Goal: Task Accomplishment & Management: Complete application form

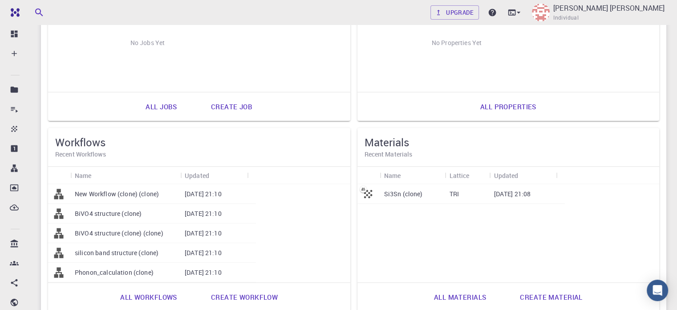
scroll to position [161, 0]
click at [380, 197] on div "Si3Sn (clone)" at bounding box center [412, 195] width 65 height 20
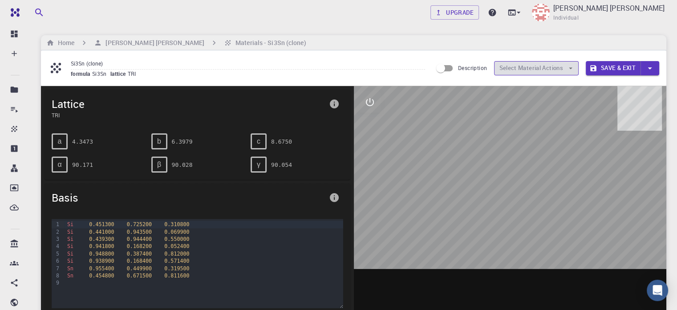
click at [555, 65] on button "Select Material Actions" at bounding box center [536, 68] width 85 height 14
click at [560, 79] on ul at bounding box center [536, 78] width 85 height 7
click at [423, 58] on input "Si3Sn (clone)" at bounding box center [248, 63] width 355 height 12
click at [436, 68] on input "Description" at bounding box center [441, 68] width 51 height 17
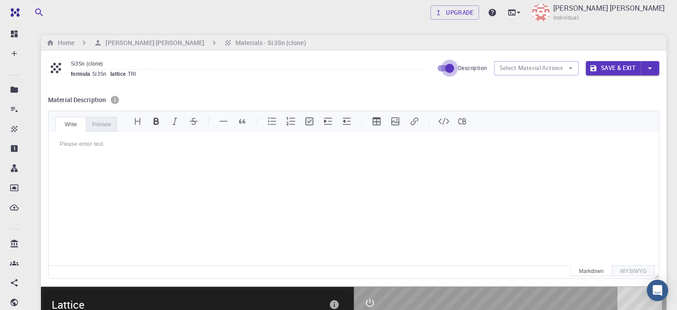
click at [447, 65] on input "Description" at bounding box center [449, 68] width 51 height 17
checkbox input "false"
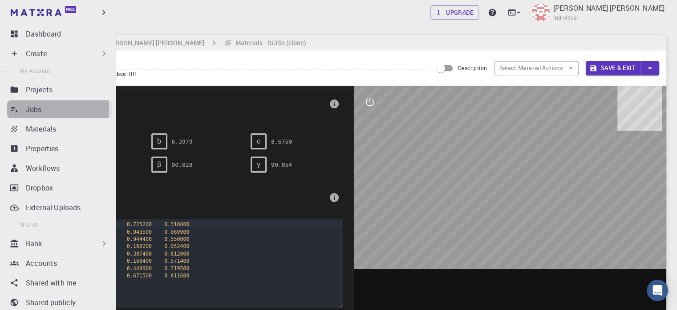
click at [38, 108] on p "Jobs" at bounding box center [34, 109] width 16 height 11
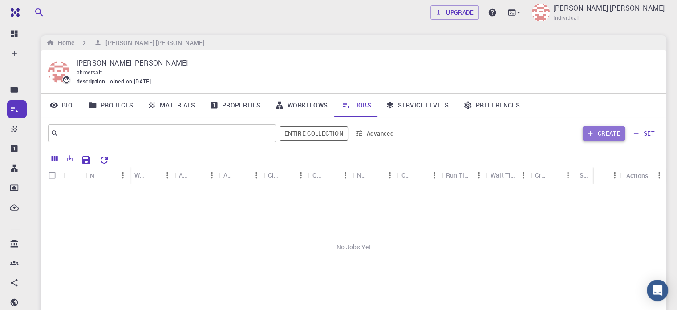
click at [597, 135] on button "Create" at bounding box center [604, 133] width 42 height 14
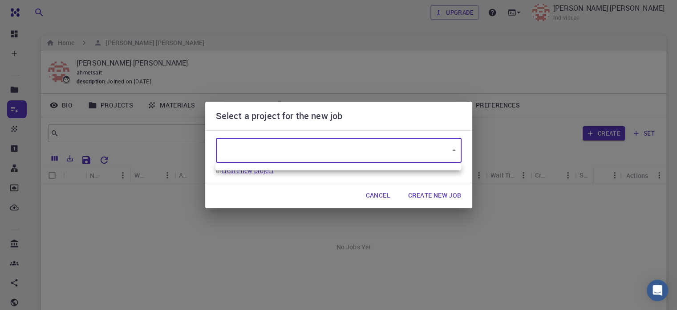
click at [453, 151] on body "Free Dashboard Create New Job New Material Create Material Upload File Import f…" at bounding box center [338, 204] width 677 height 409
click at [453, 151] on div at bounding box center [338, 155] width 677 height 310
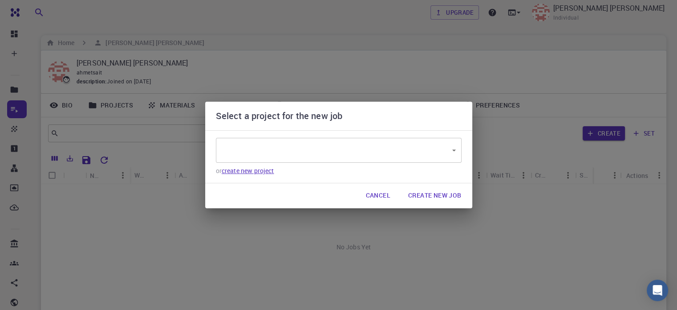
click at [258, 172] on link "create new project" at bounding box center [248, 170] width 53 height 8
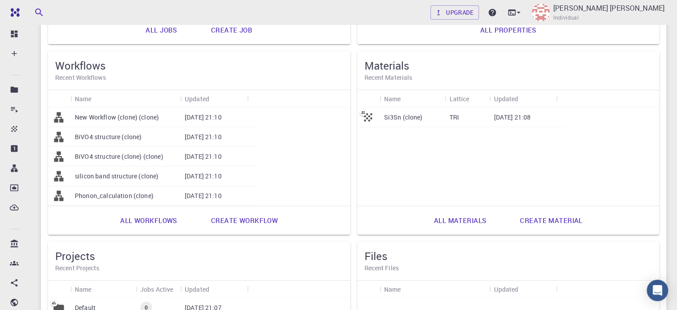
scroll to position [239, 0]
click at [136, 297] on div "Default" at bounding box center [102, 307] width 65 height 20
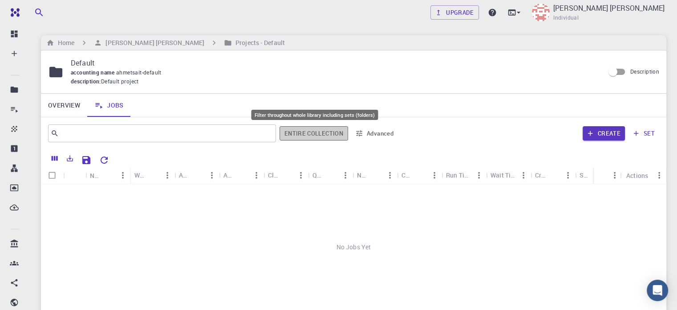
click at [319, 132] on button "Entire collection" at bounding box center [314, 133] width 69 height 14
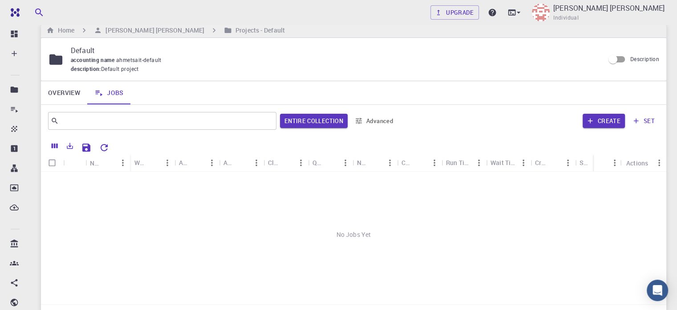
scroll to position [11, 0]
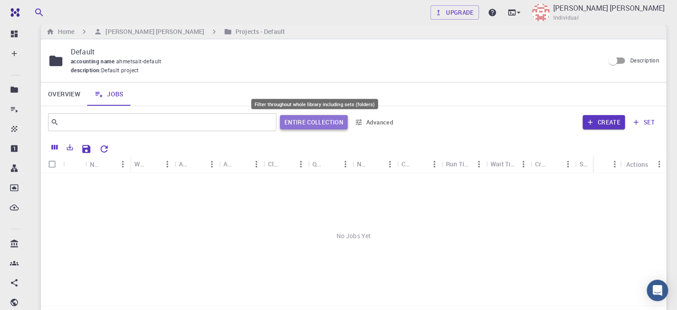
click at [310, 122] on button "Entire collection" at bounding box center [314, 122] width 68 height 14
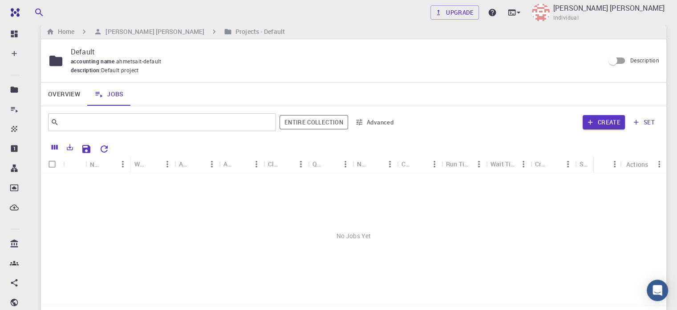
scroll to position [0, 0]
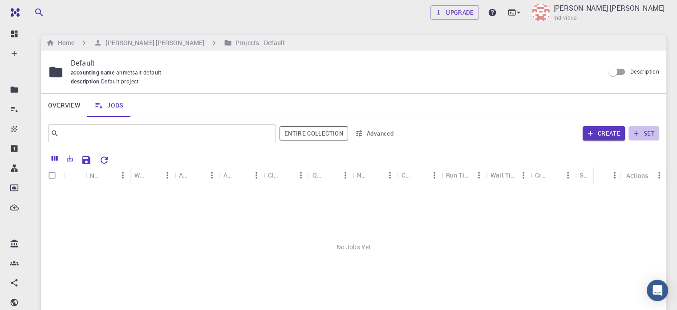
click at [640, 132] on button "set" at bounding box center [644, 133] width 31 height 14
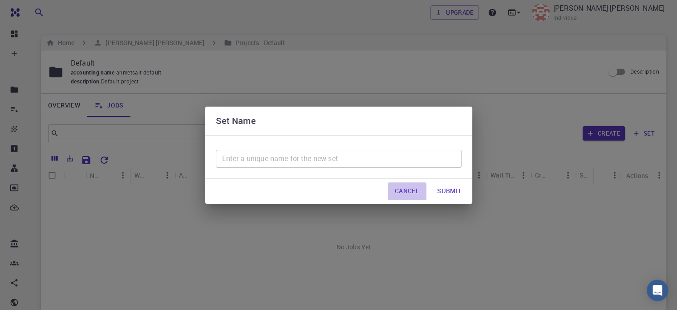
click at [409, 192] on button "Cancel" at bounding box center [407, 191] width 39 height 18
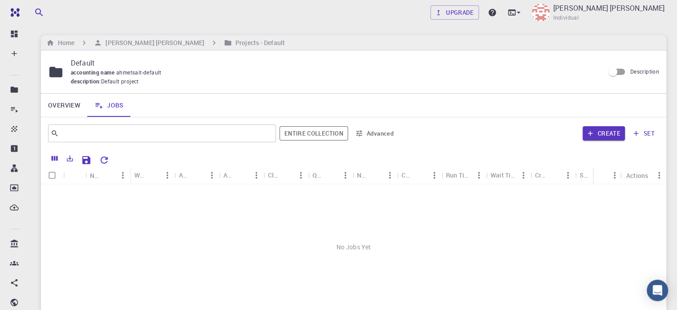
click at [55, 102] on link "Overview" at bounding box center [64, 105] width 46 height 23
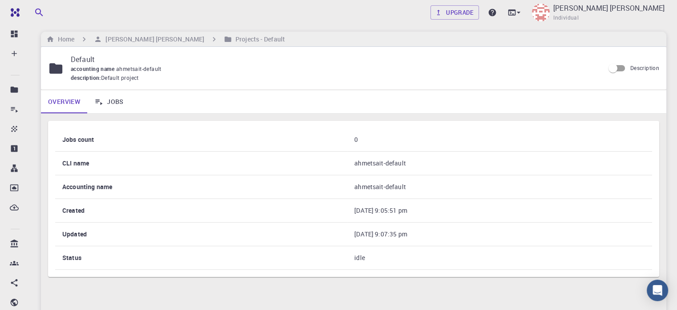
scroll to position [3, 0]
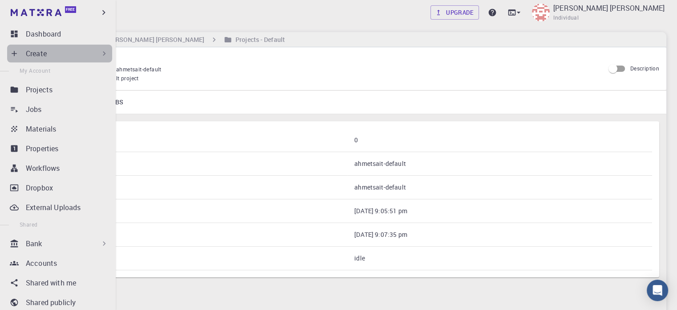
click at [102, 55] on icon at bounding box center [104, 53] width 9 height 9
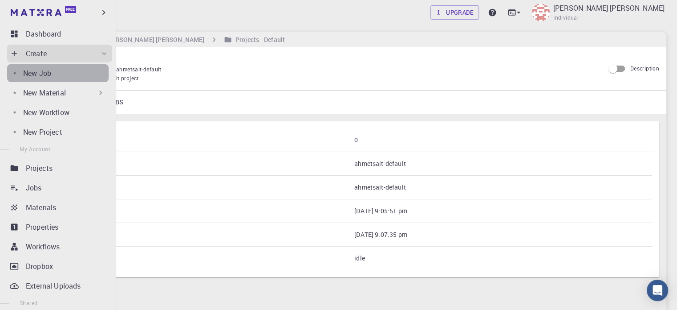
click at [60, 70] on div "New Job" at bounding box center [66, 73] width 86 height 11
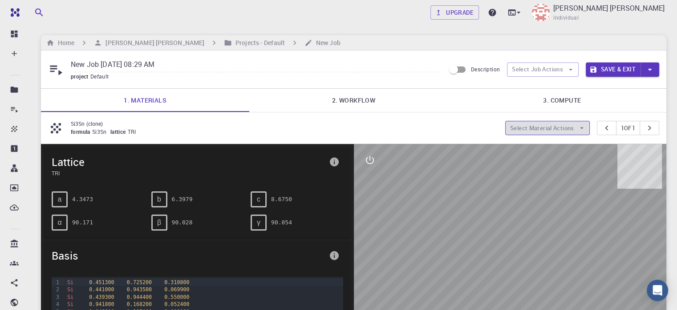
click at [575, 127] on button "Select Material Actions" at bounding box center [548, 128] width 85 height 14
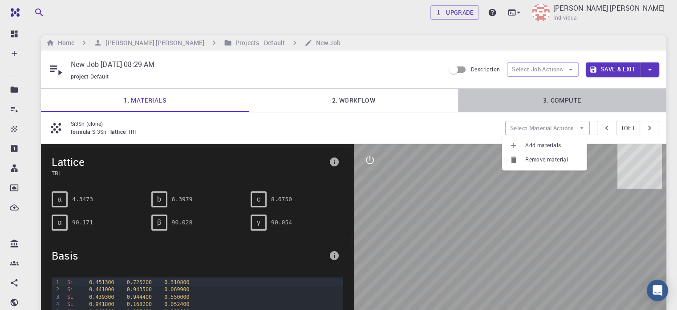
click at [475, 111] on link "3. Compute" at bounding box center [562, 100] width 208 height 23
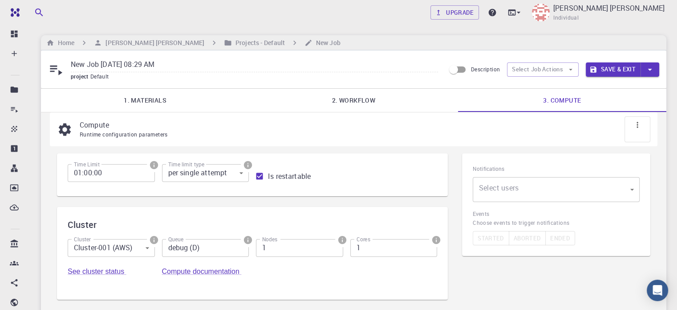
scroll to position [9, 0]
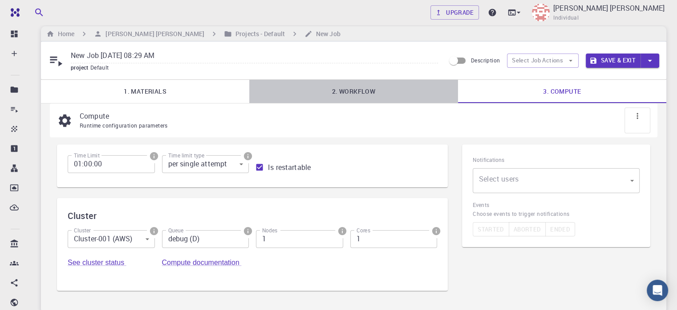
click at [383, 89] on link "2. Workflow" at bounding box center [353, 91] width 208 height 23
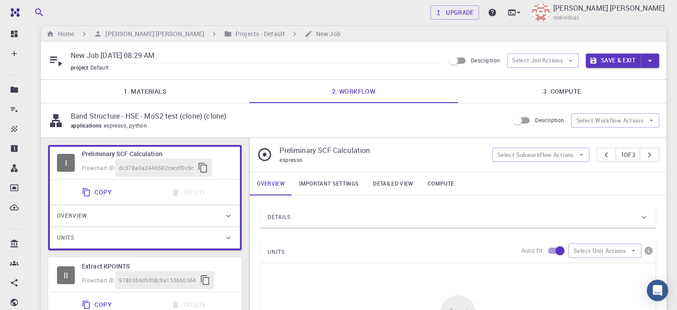
scroll to position [25, 0]
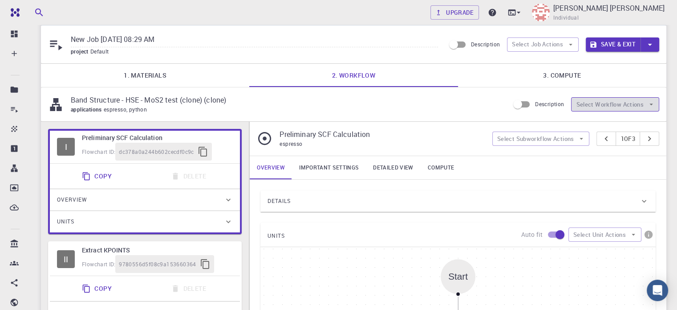
click at [625, 104] on button "Select Workflow Actions" at bounding box center [615, 104] width 88 height 14
click at [529, 90] on div "Band Structure - HSE - MoS2 test (clone) (clone) applications espresso, python …" at bounding box center [354, 104] width 626 height 34
click at [643, 43] on button "button" at bounding box center [650, 44] width 19 height 14
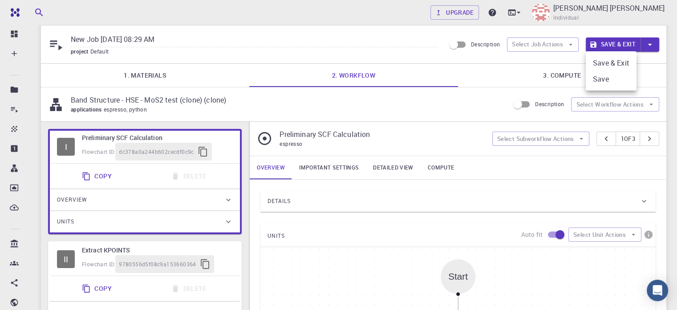
click at [568, 44] on div at bounding box center [338, 155] width 677 height 310
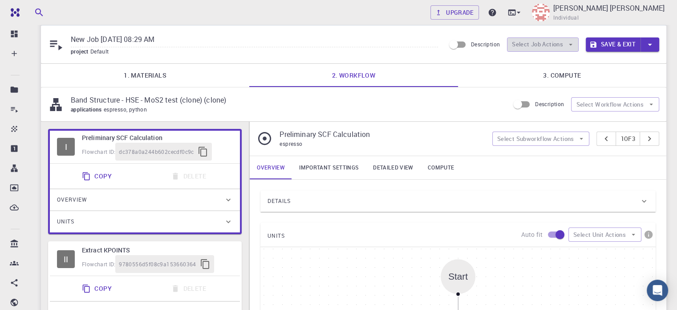
click at [568, 44] on icon "button" at bounding box center [571, 45] width 8 height 8
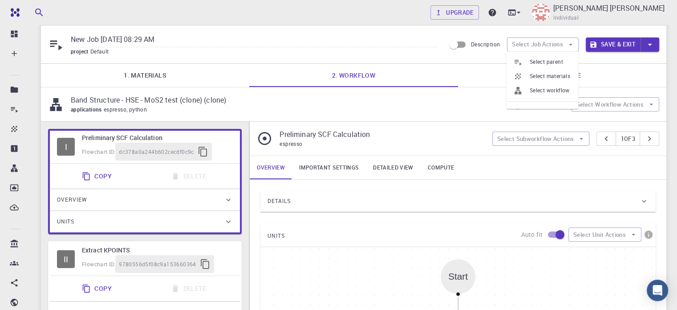
click at [546, 79] on span "Select materials" at bounding box center [551, 76] width 42 height 9
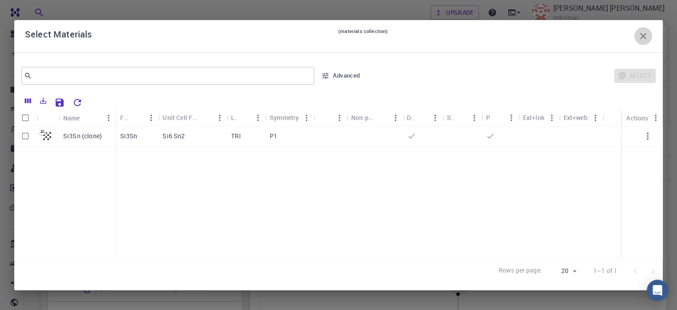
click at [644, 33] on icon "button" at bounding box center [643, 36] width 11 height 11
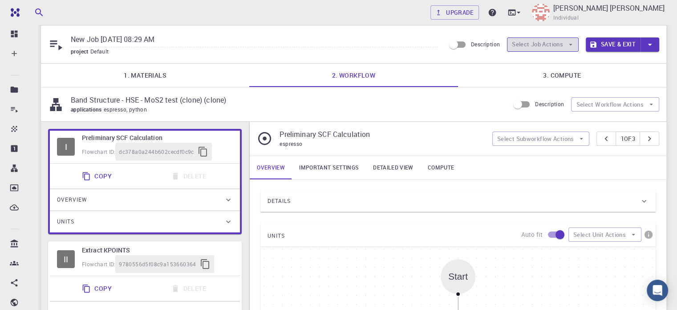
click at [567, 45] on button "Select Job Actions" at bounding box center [543, 44] width 72 height 14
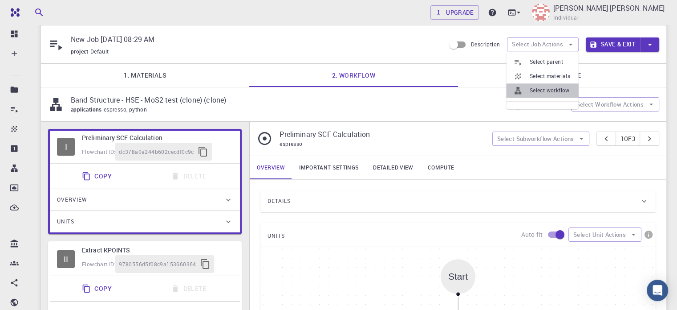
click at [549, 92] on span "Select workflow" at bounding box center [551, 90] width 42 height 9
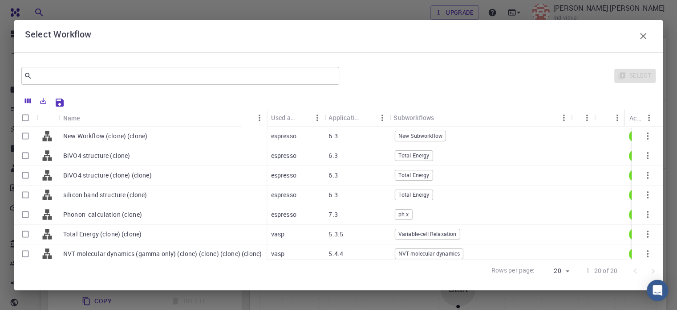
scroll to position [0, 0]
click at [416, 137] on span "New Subworkflow" at bounding box center [420, 136] width 50 height 8
checkbox input "true"
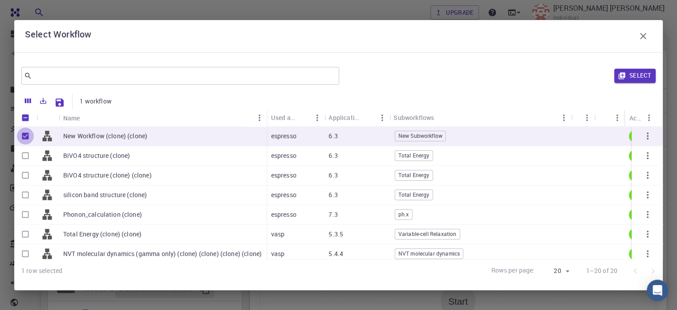
click at [21, 133] on input "Unselect row" at bounding box center [25, 135] width 17 height 17
checkbox input "false"
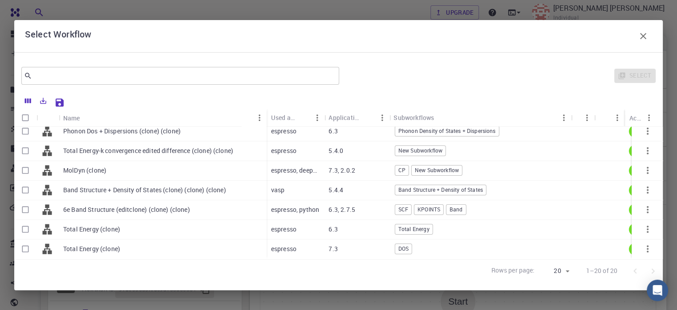
scroll to position [266, 0]
click at [26, 181] on input "Select row" at bounding box center [25, 189] width 17 height 17
checkbox input "true"
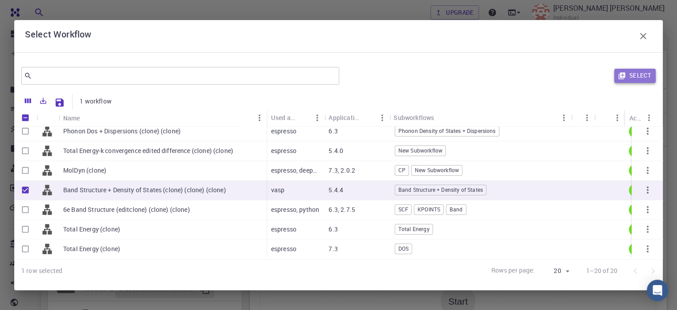
click at [630, 75] on button "Select" at bounding box center [635, 76] width 41 height 14
type input "vasp"
type input "5.4.4"
type input "Plane-wave Projector-augmented Wave Pseudopotential (Davidson Diagonalization, …"
type input "/export/share/pseudo/si/gga/pbe/vasp/5.2/paw/sv/GW/POTCAR"
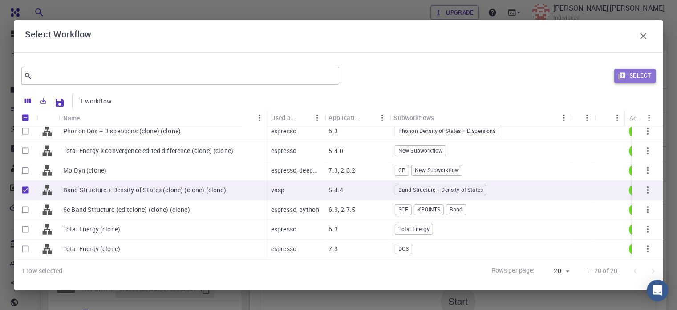
type input "/export/share/pseudo/sn/gga/pbe/vasp/5.4/paw/d/GW/POTCAR"
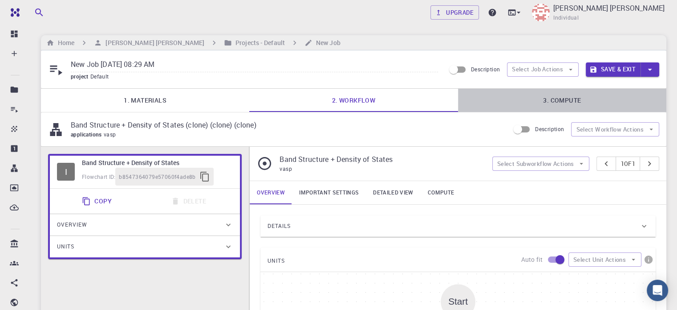
click at [547, 108] on link "3. Compute" at bounding box center [562, 100] width 208 height 23
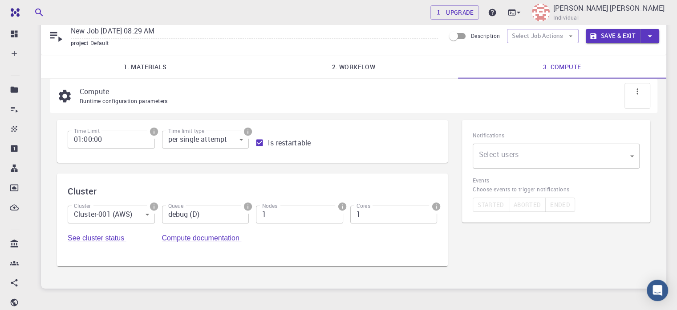
scroll to position [34, 0]
drag, startPoint x: 273, startPoint y: 220, endPoint x: 244, endPoint y: 219, distance: 29.4
click at [244, 219] on div "Cluster Cluster-001 (AWS) 0 Cluster Queue debug (D) Queue Nodes 1 Nodes Cores 1…" at bounding box center [249, 226] width 377 height 57
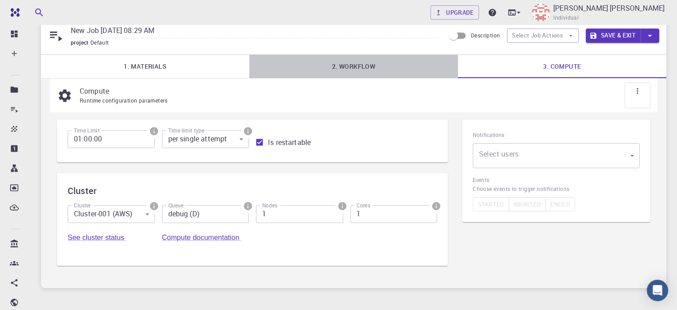
click at [351, 69] on link "2. Workflow" at bounding box center [353, 66] width 208 height 23
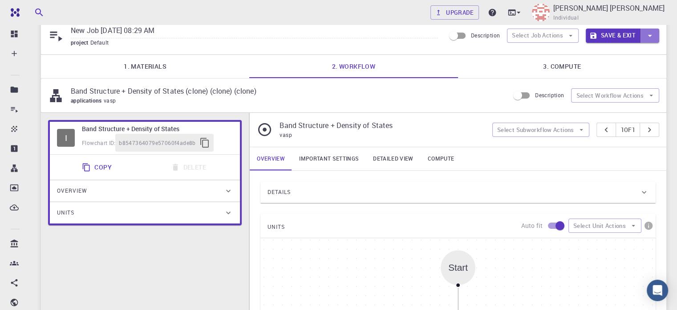
click at [649, 35] on icon "button" at bounding box center [650, 36] width 4 height 2
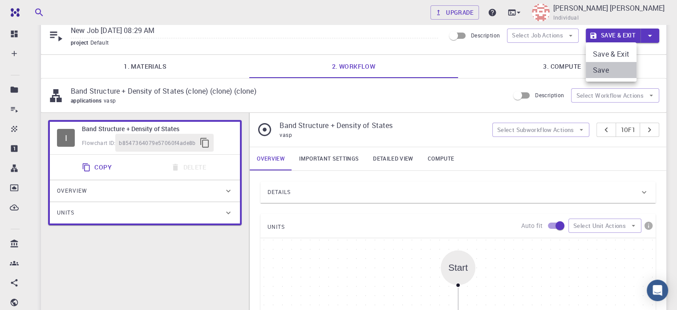
click at [607, 68] on li "Save" at bounding box center [611, 70] width 51 height 16
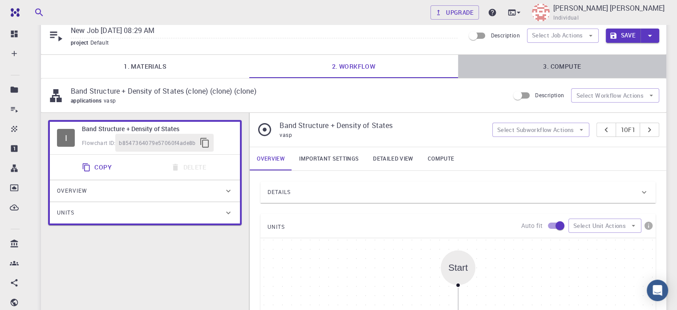
click at [526, 67] on link "3. Compute" at bounding box center [562, 66] width 208 height 23
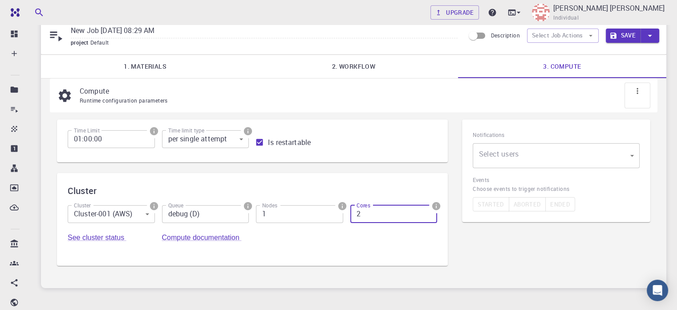
click at [351, 213] on input "2" at bounding box center [394, 214] width 87 height 18
click at [351, 213] on input "3" at bounding box center [394, 214] width 87 height 18
type input "4"
click at [351, 213] on input "4" at bounding box center [394, 214] width 87 height 18
click at [247, 182] on div "Cluster Cluster Cluster-001 (AWS) 0 Cluster Queue debug (D) Queue Nodes 1 Nodes…" at bounding box center [252, 219] width 391 height 93
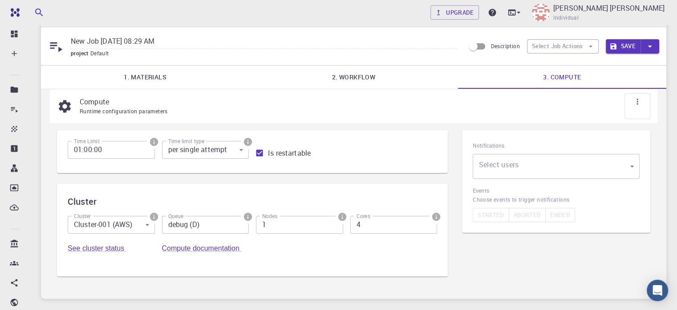
scroll to position [0, 0]
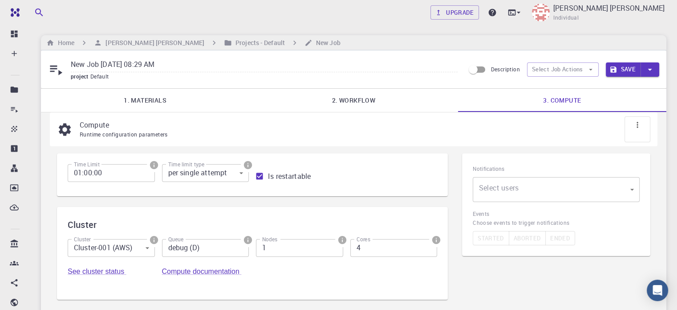
click at [158, 64] on input "New Job [DATE] 08:29 AM" at bounding box center [264, 64] width 387 height 15
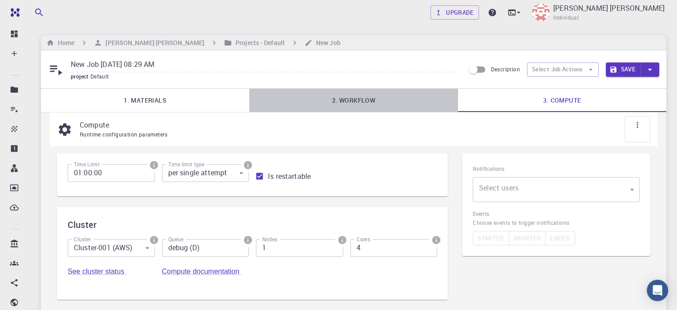
click at [332, 101] on link "2. Workflow" at bounding box center [353, 100] width 208 height 23
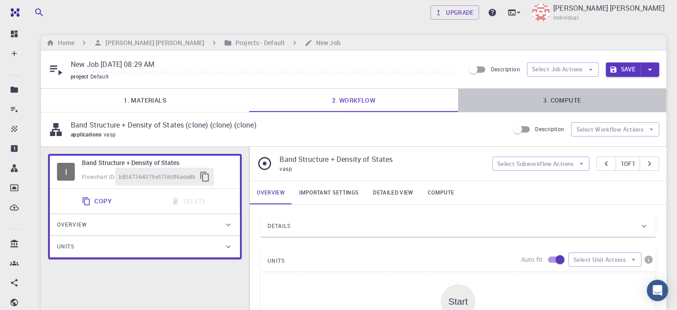
click at [522, 99] on link "3. Compute" at bounding box center [562, 100] width 208 height 23
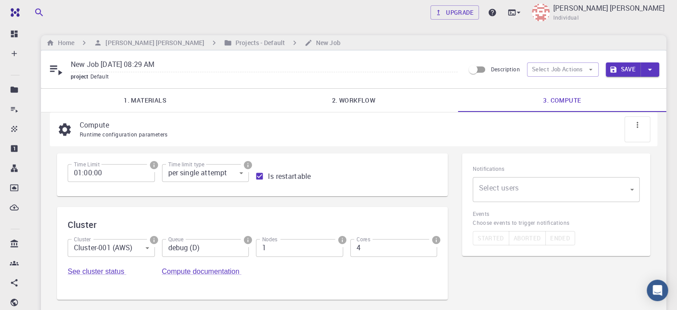
click at [150, 65] on input "New Job [DATE] 08:29 AM" at bounding box center [264, 64] width 387 height 15
type input "B D structure"
click at [629, 66] on button "Save" at bounding box center [623, 69] width 35 height 14
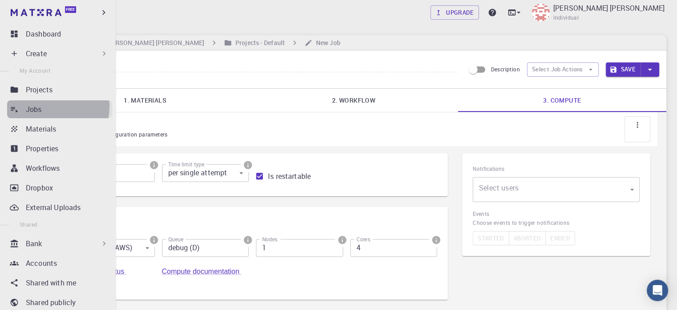
click at [48, 106] on div "Jobs" at bounding box center [69, 109] width 86 height 11
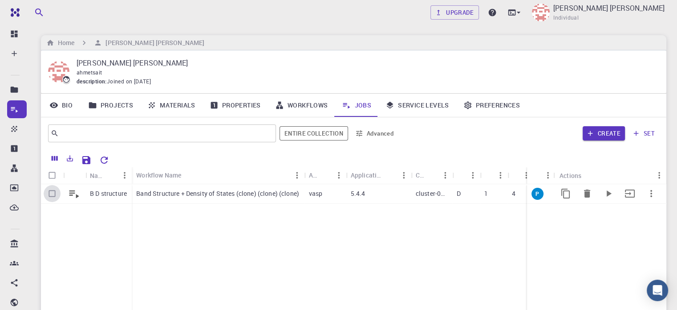
click at [51, 194] on input "Select row" at bounding box center [52, 193] width 17 height 17
checkbox input "true"
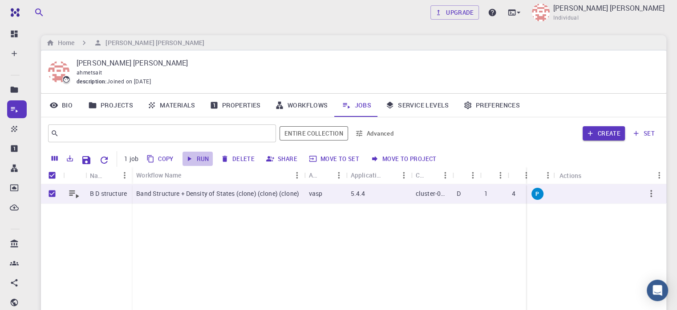
click at [192, 155] on icon "button" at bounding box center [189, 159] width 8 height 8
checkbox input "false"
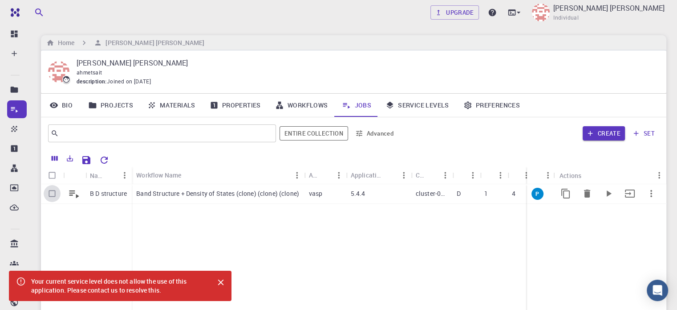
click at [48, 197] on input "Select row" at bounding box center [52, 193] width 17 height 17
checkbox input "true"
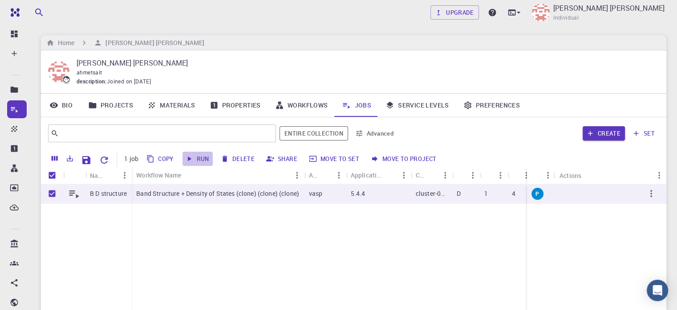
click at [190, 159] on icon "button" at bounding box center [190, 158] width 4 height 5
checkbox input "false"
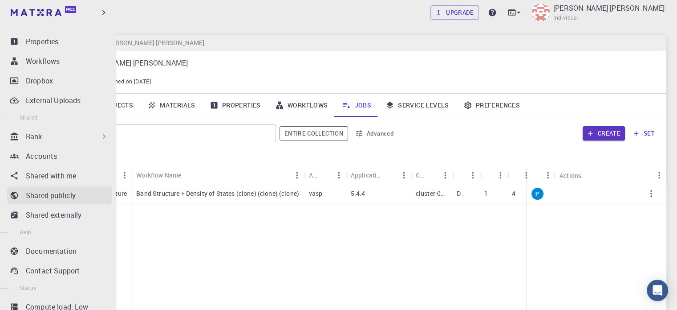
scroll to position [106, 0]
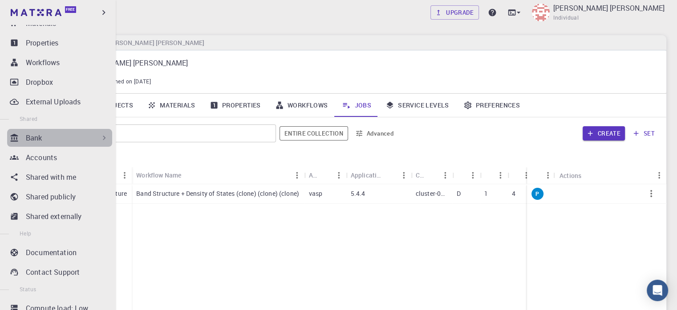
click at [100, 138] on icon at bounding box center [104, 137] width 9 height 9
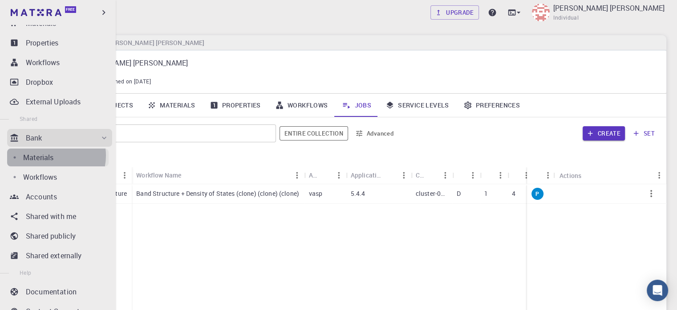
click at [52, 155] on p "Materials" at bounding box center [38, 157] width 30 height 11
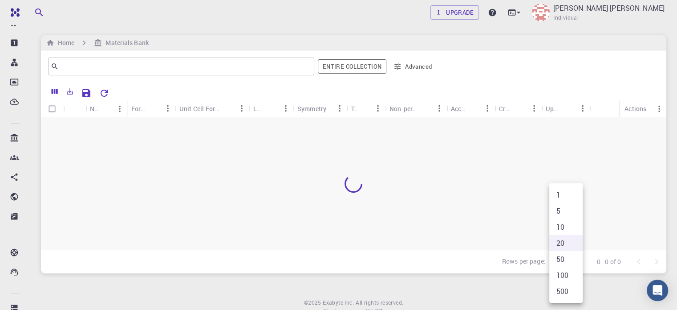
click at [571, 263] on body "Free Dashboard Create New Job New Material Create Material Upload File Import f…" at bounding box center [338, 171] width 677 height 342
click at [562, 289] on li "500" at bounding box center [566, 291] width 33 height 16
type input "500"
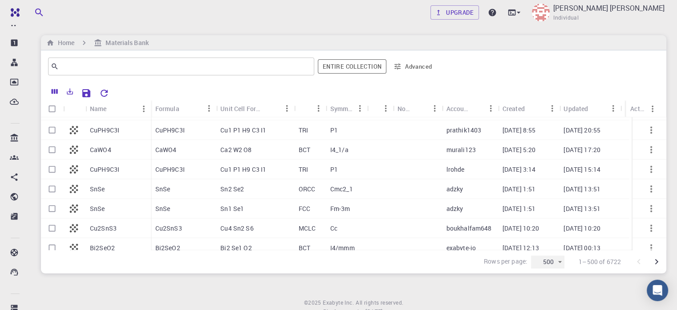
scroll to position [5684, 0]
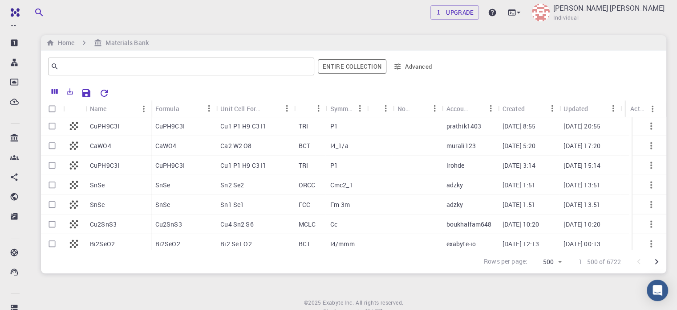
click at [299, 200] on p "FCC" at bounding box center [305, 204] width 12 height 9
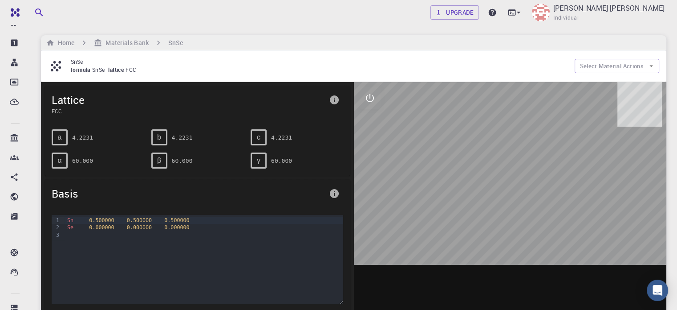
drag, startPoint x: 499, startPoint y: 183, endPoint x: 510, endPoint y: 149, distance: 36.6
click at [510, 149] on div at bounding box center [510, 220] width 313 height 277
drag, startPoint x: 510, startPoint y: 149, endPoint x: 589, endPoint y: 216, distance: 103.3
click at [589, 216] on div at bounding box center [510, 220] width 313 height 277
click at [535, 249] on div at bounding box center [510, 220] width 313 height 277
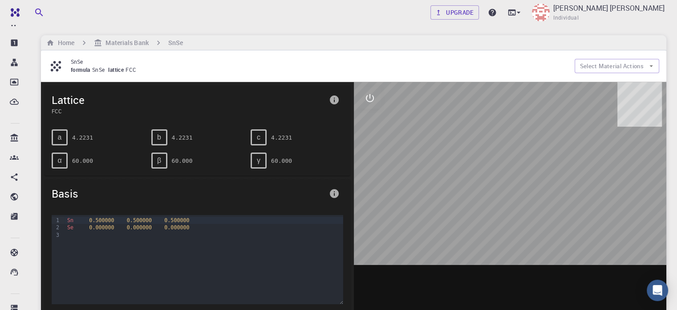
click at [451, 195] on div at bounding box center [510, 220] width 313 height 277
drag, startPoint x: 451, startPoint y: 195, endPoint x: 371, endPoint y: 97, distance: 126.6
click at [371, 97] on div at bounding box center [510, 220] width 313 height 277
click at [371, 97] on icon "interactive" at bounding box center [370, 98] width 11 height 11
click at [370, 118] on icon "view" at bounding box center [370, 119] width 10 height 7
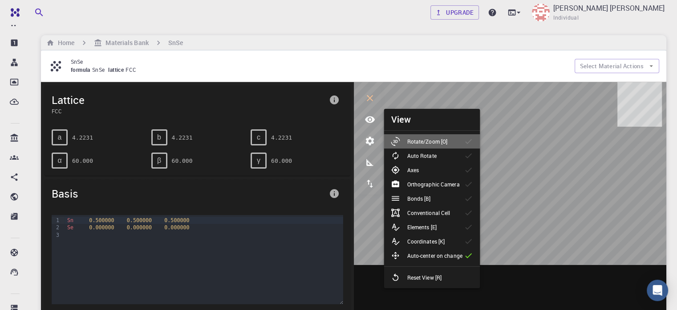
click at [399, 138] on icon at bounding box center [395, 141] width 9 height 9
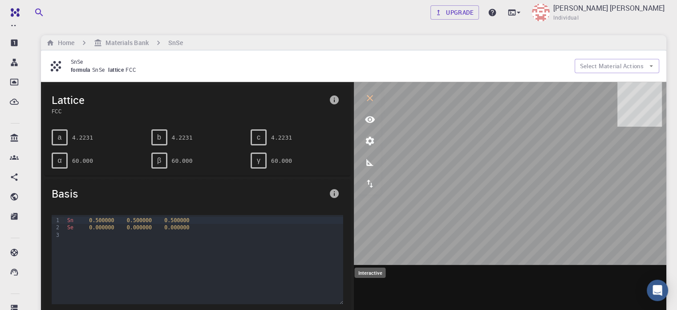
click at [373, 97] on icon "interactive" at bounding box center [370, 98] width 11 height 11
